Goal: Find contact information: Find contact information

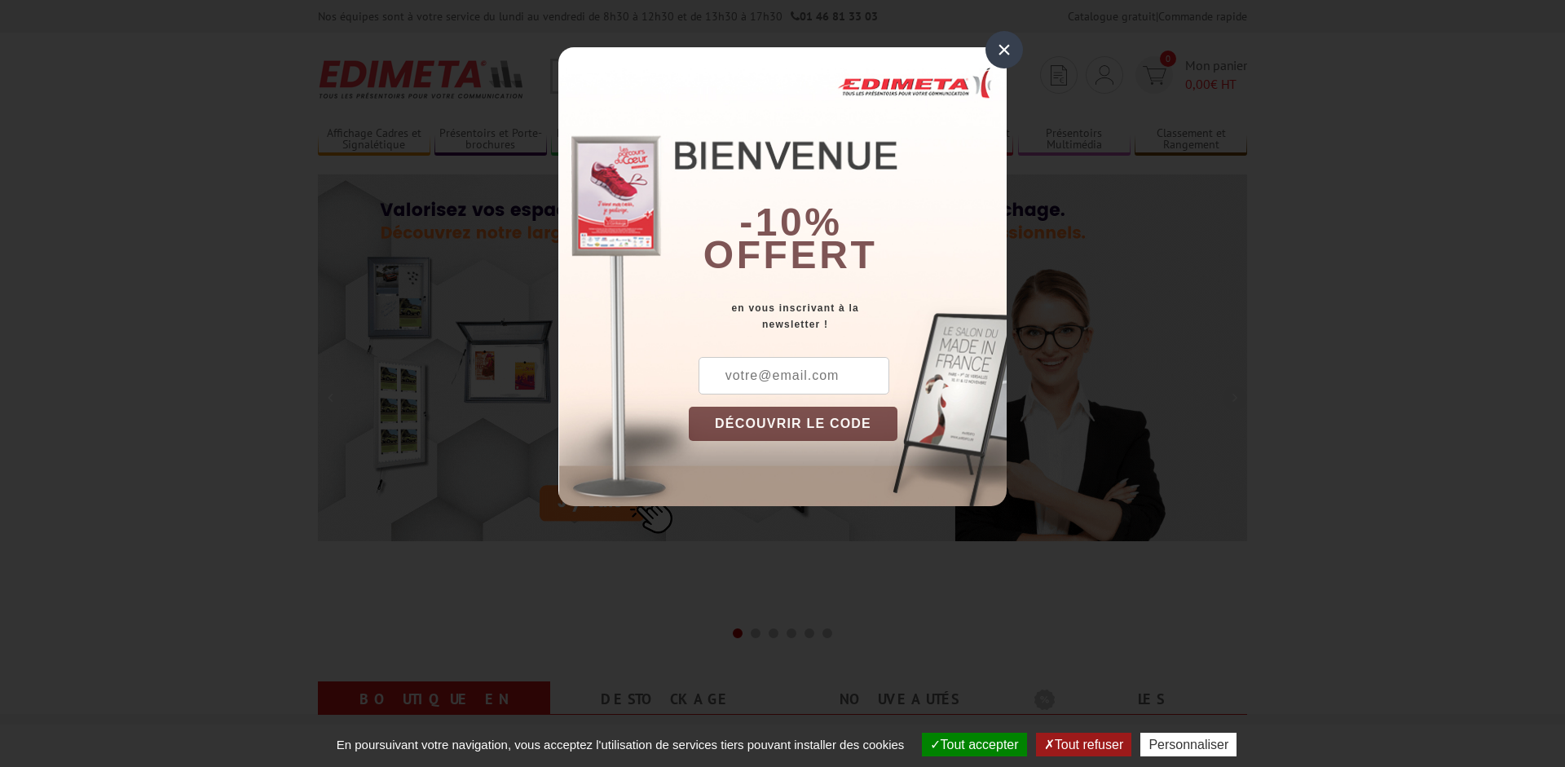
click at [1011, 48] on div "×" at bounding box center [1004, 49] width 37 height 37
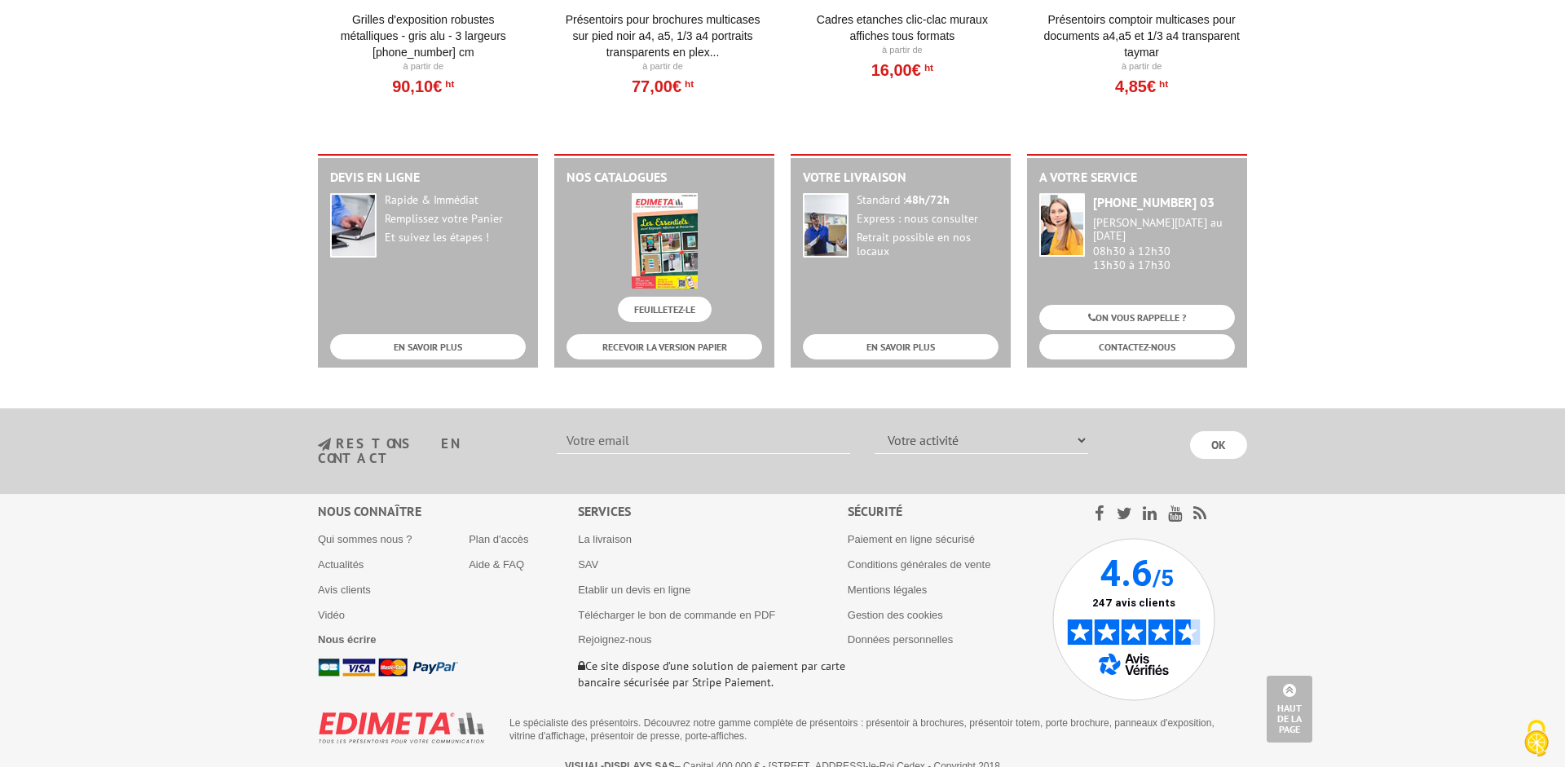
scroll to position [1997, 0]
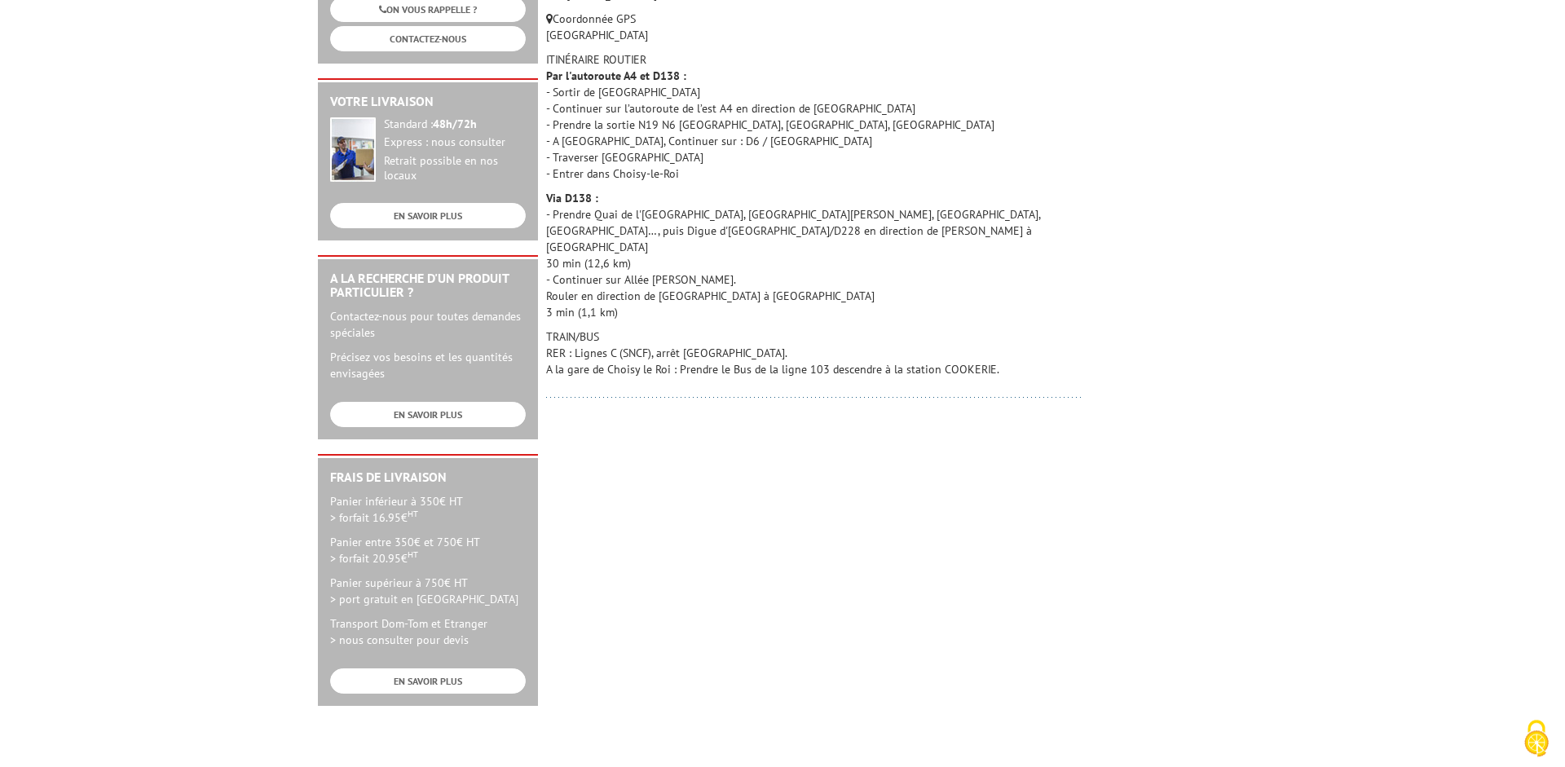
scroll to position [416, 0]
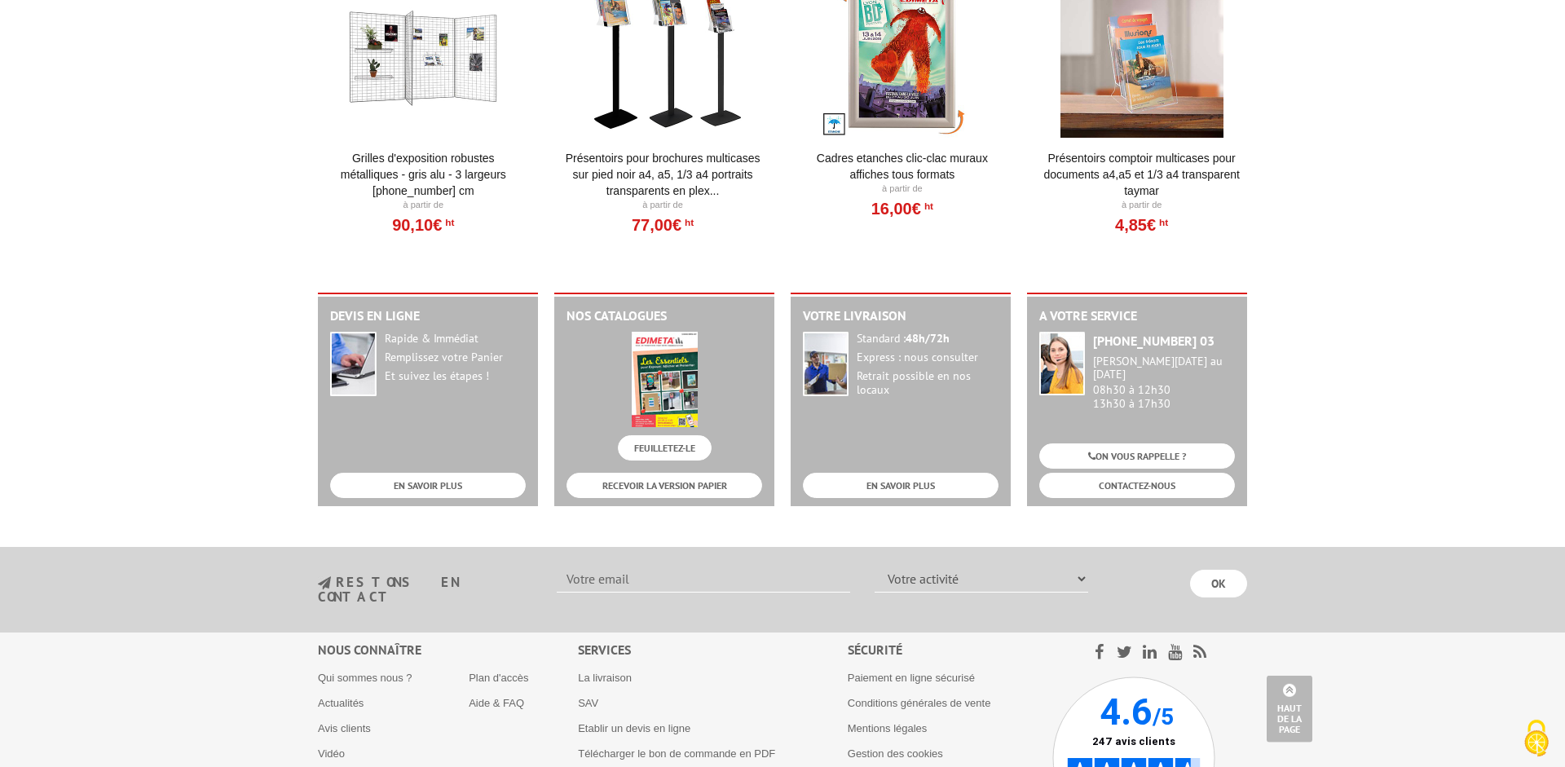
scroll to position [1997, 0]
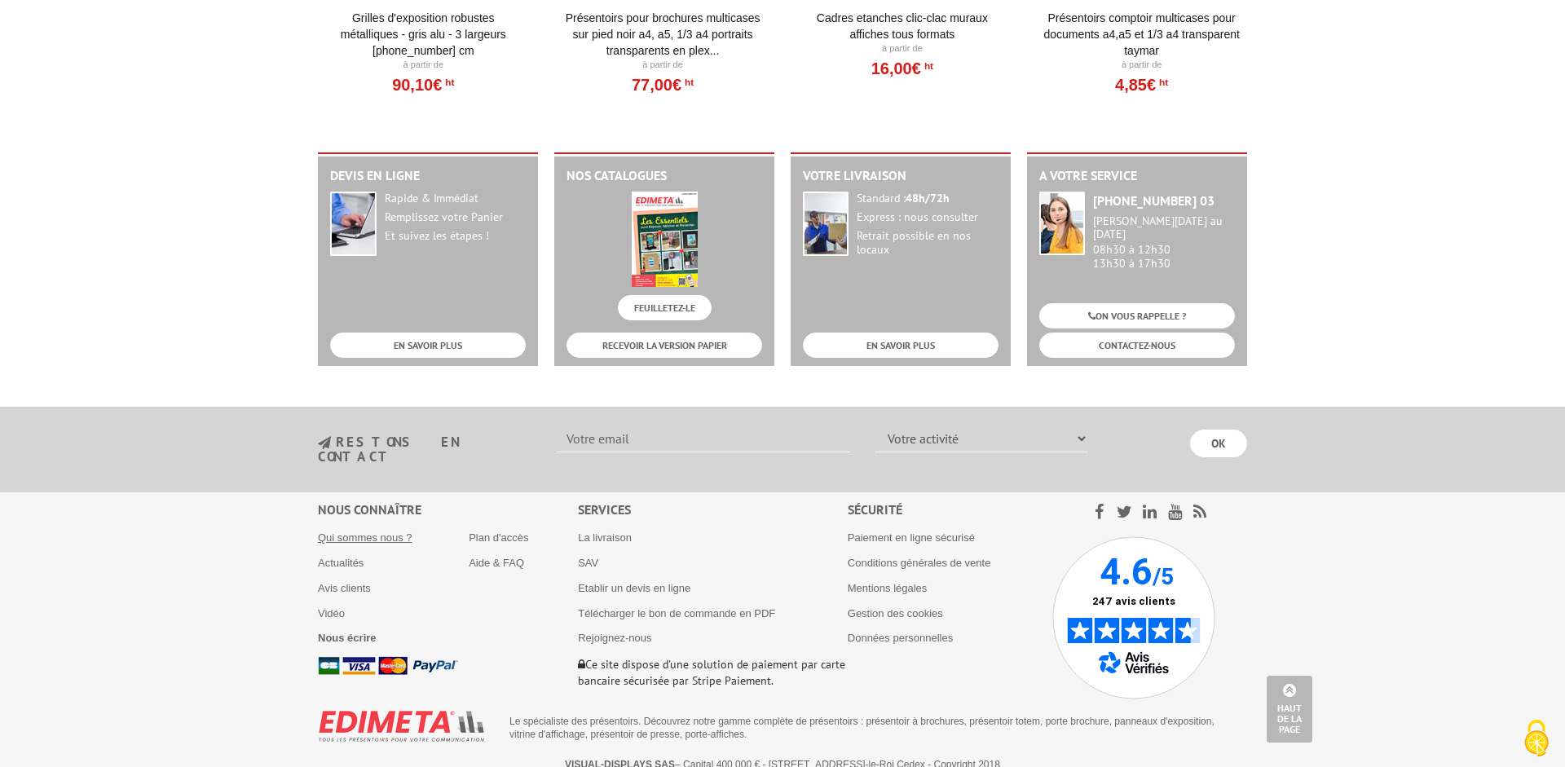
click at [359, 531] on link "Qui sommes nous ?" at bounding box center [365, 537] width 95 height 12
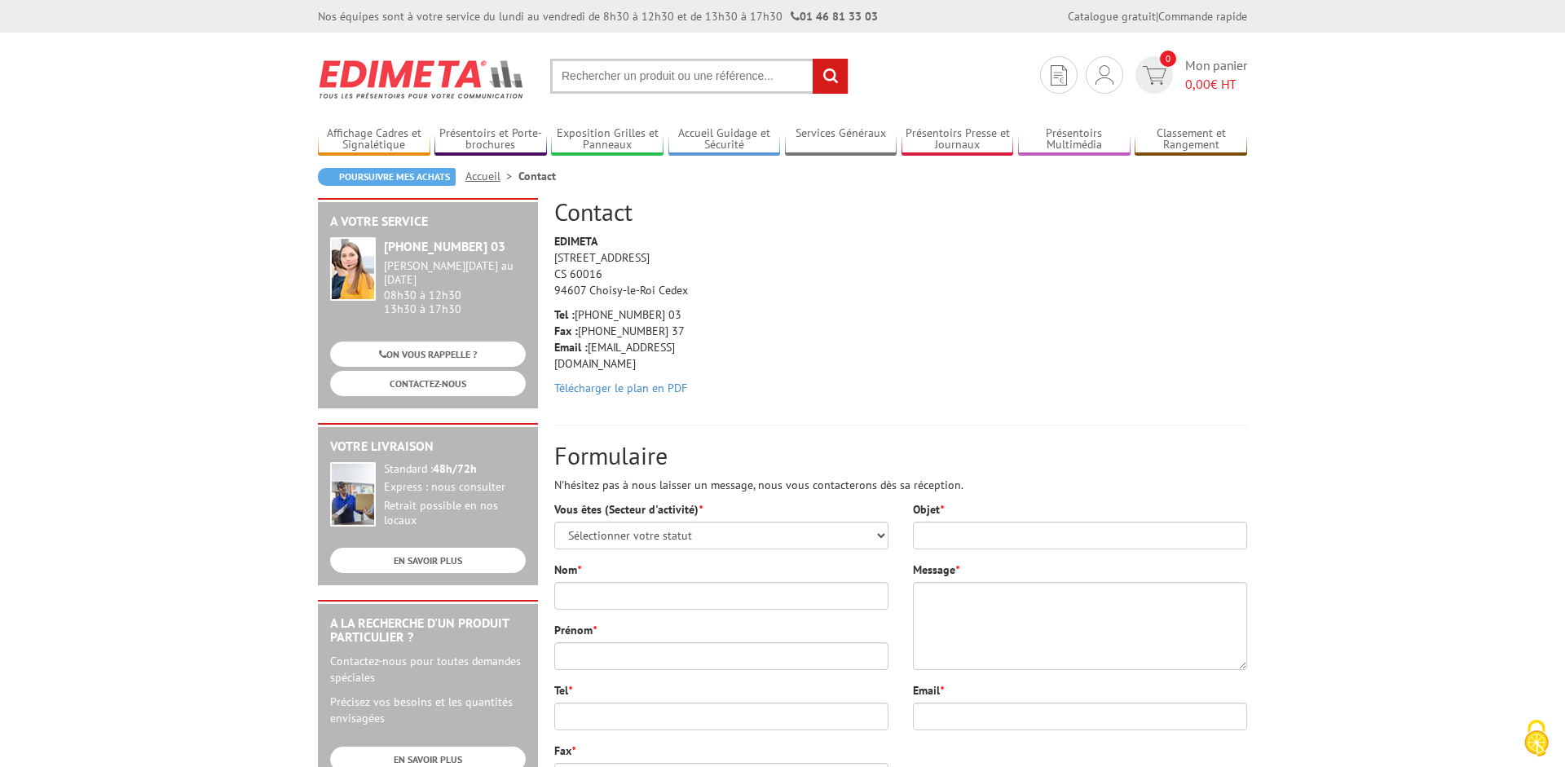
click at [585, 245] on strong "EDIMETA" at bounding box center [575, 241] width 43 height 15
drag, startPoint x: 630, startPoint y: 271, endPoint x: 550, endPoint y: 272, distance: 79.9
click at [550, 272] on div "EDIMETA 10 Rue de la Darse CS 60016 94607 Choisy-le-Roi Cedex Tel : +33 (0)1 46…" at bounding box center [631, 318] width 179 height 171
copy p "CS 60016"
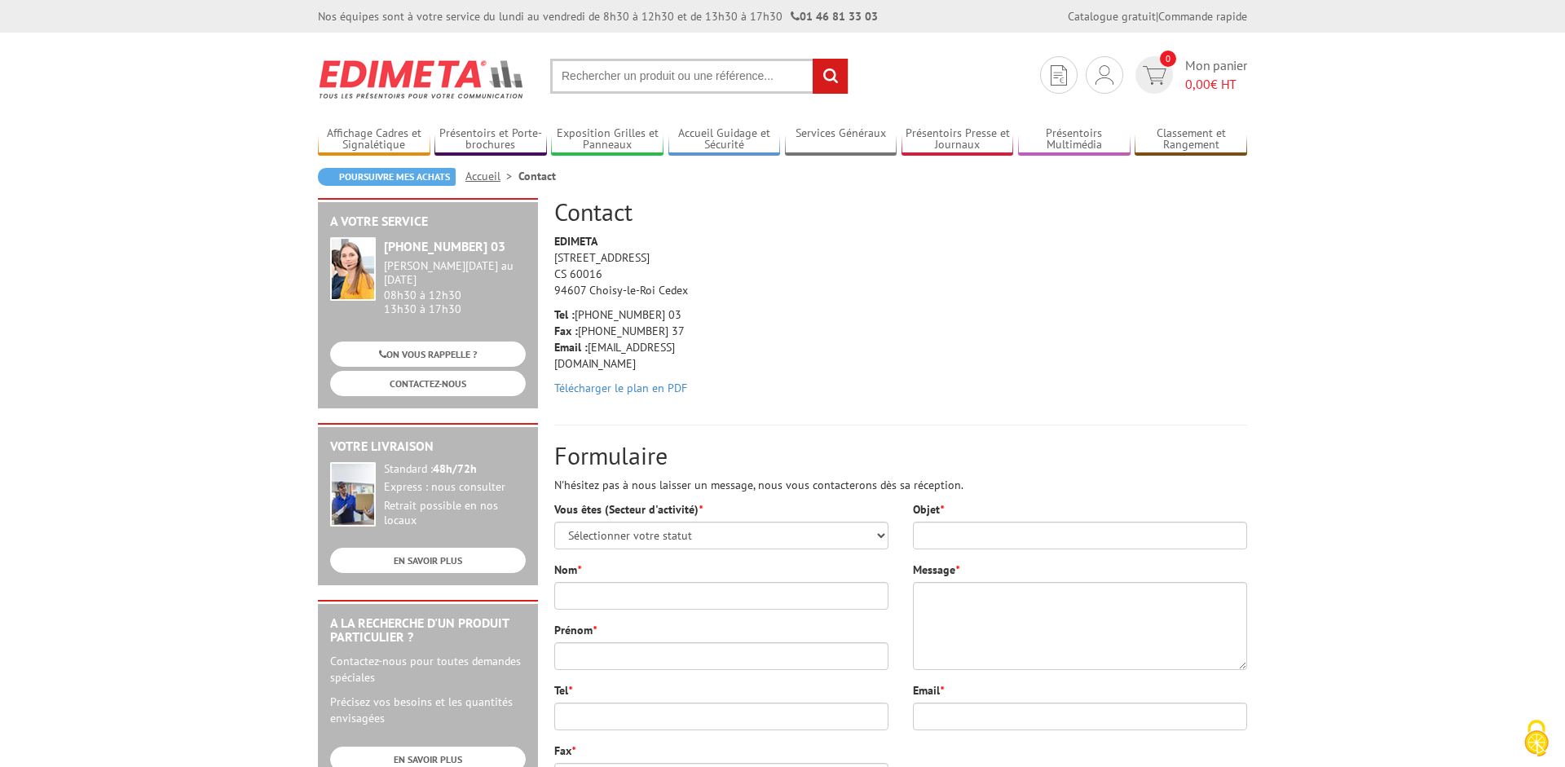
drag, startPoint x: 690, startPoint y: 317, endPoint x: 579, endPoint y: 318, distance: 111.7
click at [579, 318] on p "Tel : +33 (0)1 46 81 33 03 Fax : +33 (0)1 45 73 24 37 Email : info@edimeta.fr" at bounding box center [631, 338] width 155 height 65
copy p "[PHONE_NUMBER] 03"
drag, startPoint x: 681, startPoint y: 343, endPoint x: 589, endPoint y: 354, distance: 92.7
click at [589, 354] on p "Tel : +33 (0)1 46 81 33 03 Fax : +33 (0)1 45 73 24 37 Email : info@edimeta.fr" at bounding box center [631, 338] width 155 height 65
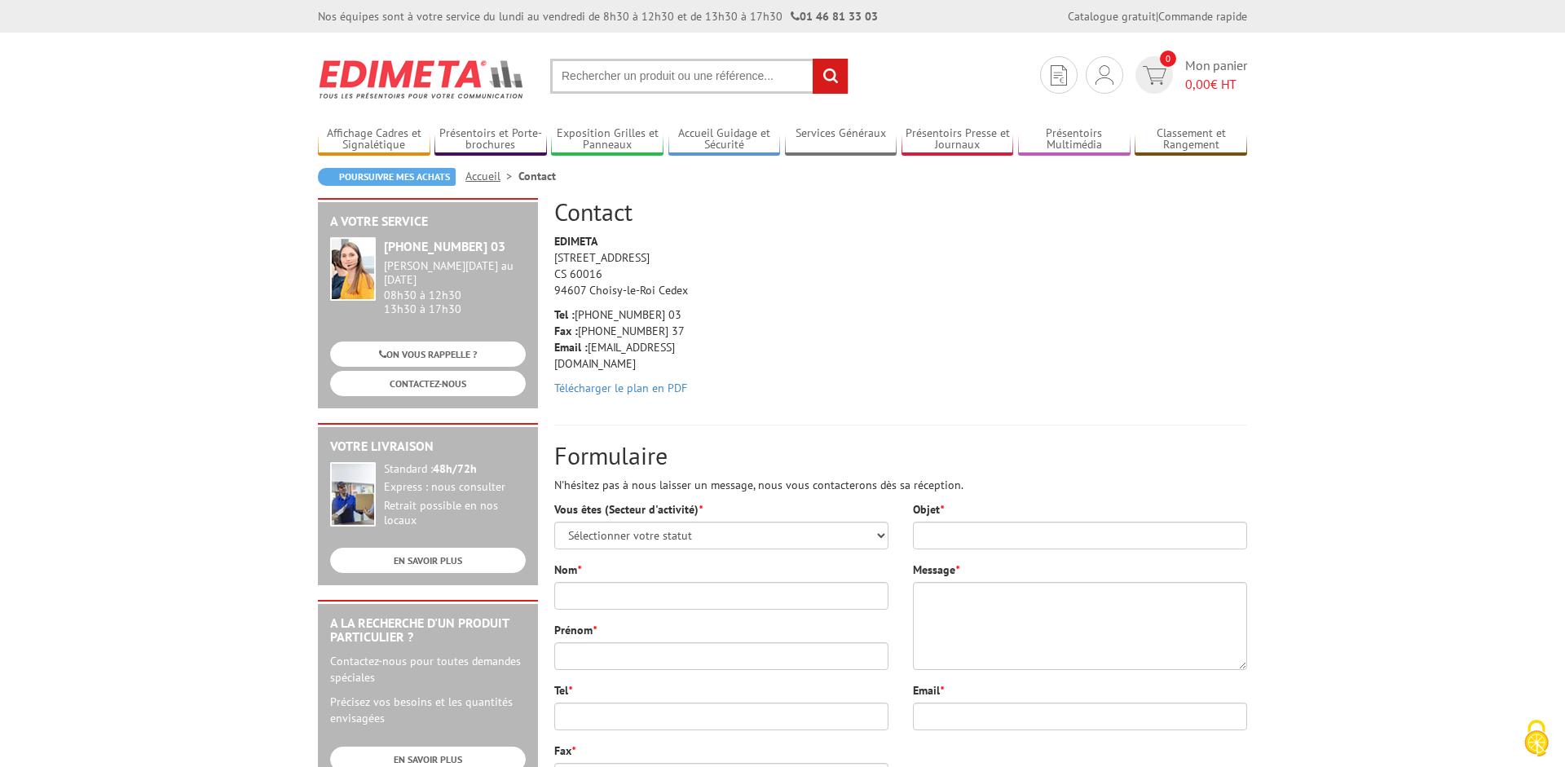
copy p "info@edimeta.fr"
